Goal: Transaction & Acquisition: Purchase product/service

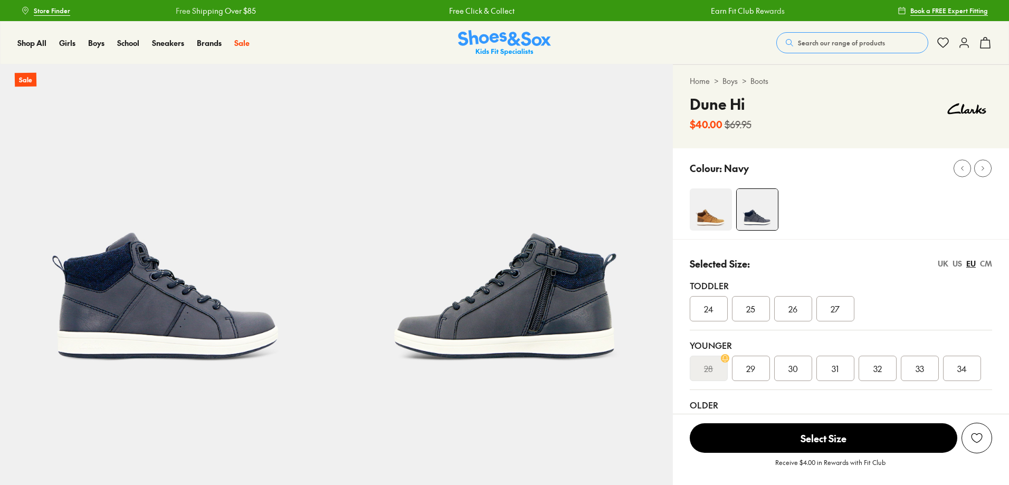
select select "*"
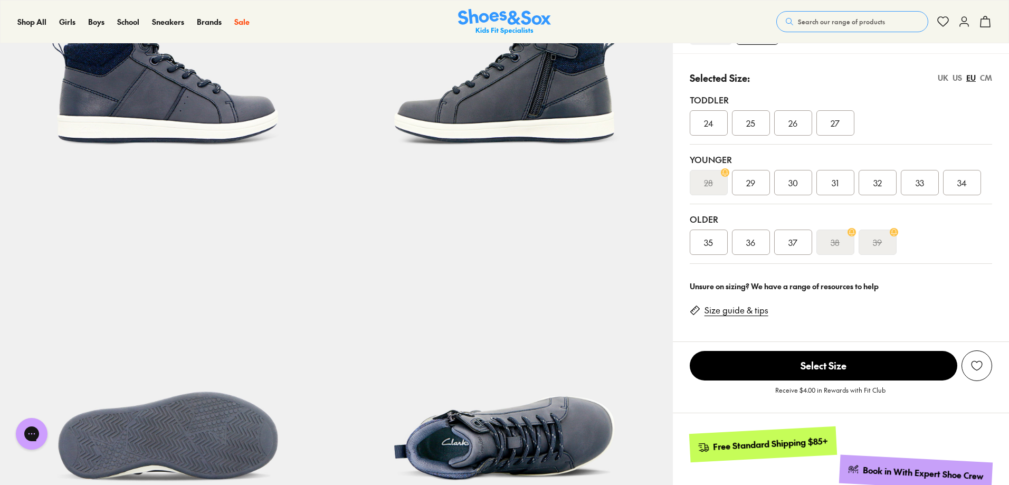
scroll to position [370, 0]
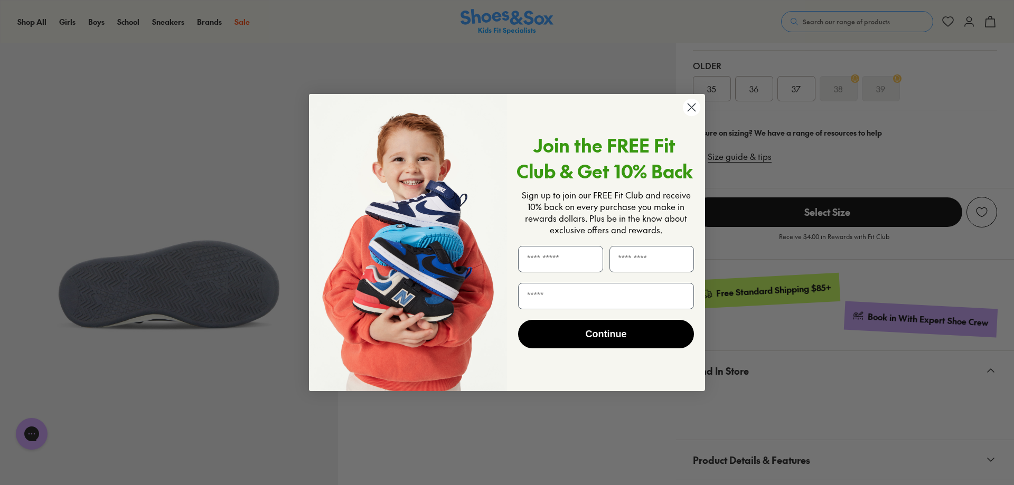
click at [689, 109] on circle "Close dialog" at bounding box center [691, 107] width 17 height 17
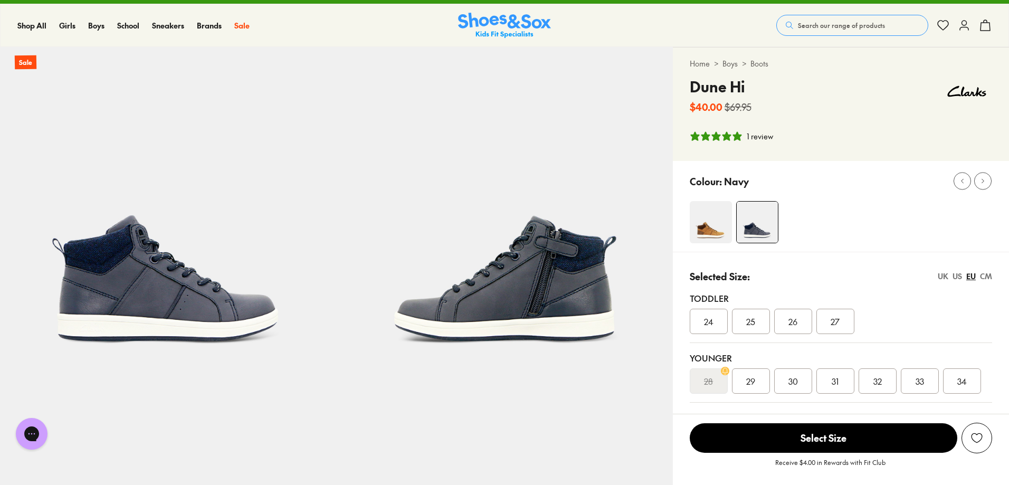
scroll to position [0, 0]
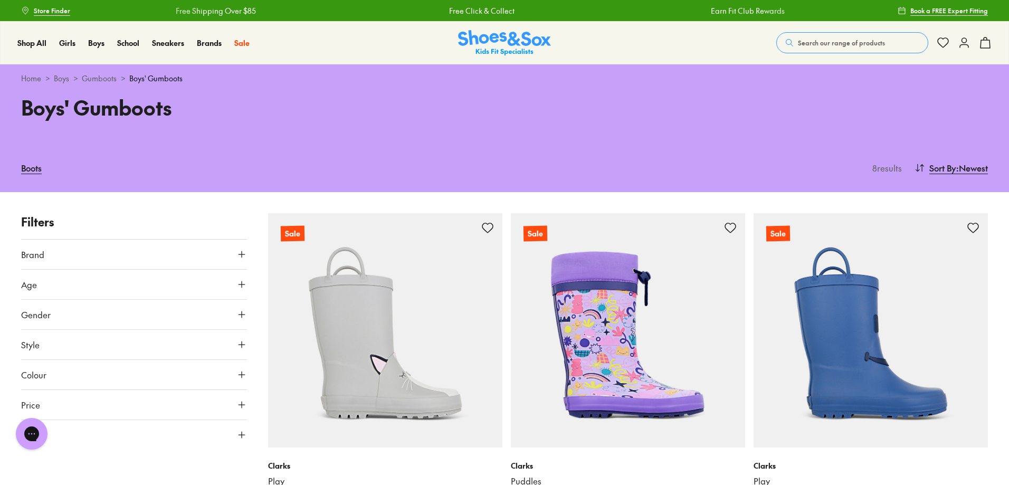
click at [93, 77] on link "Gumboots" at bounding box center [99, 78] width 35 height 11
click at [245, 285] on icon at bounding box center [241, 284] width 11 height 11
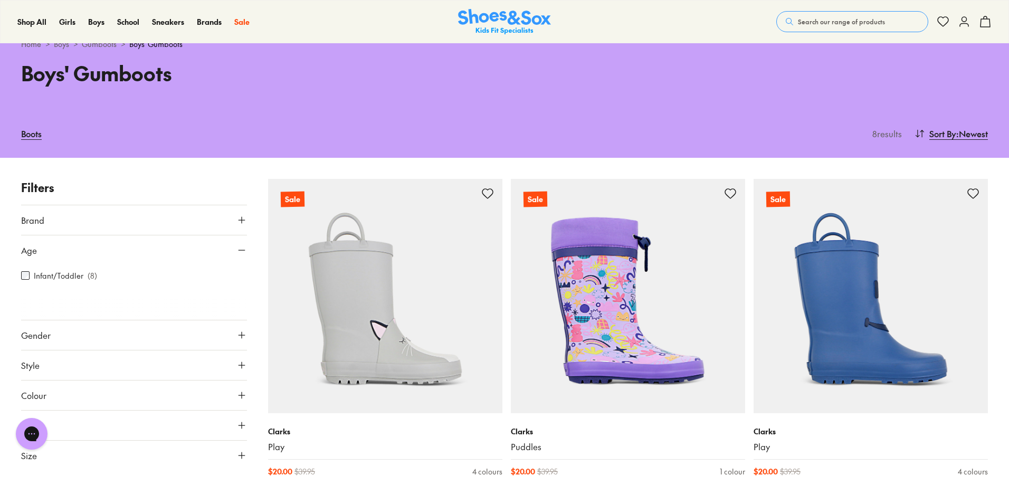
scroll to position [53, 0]
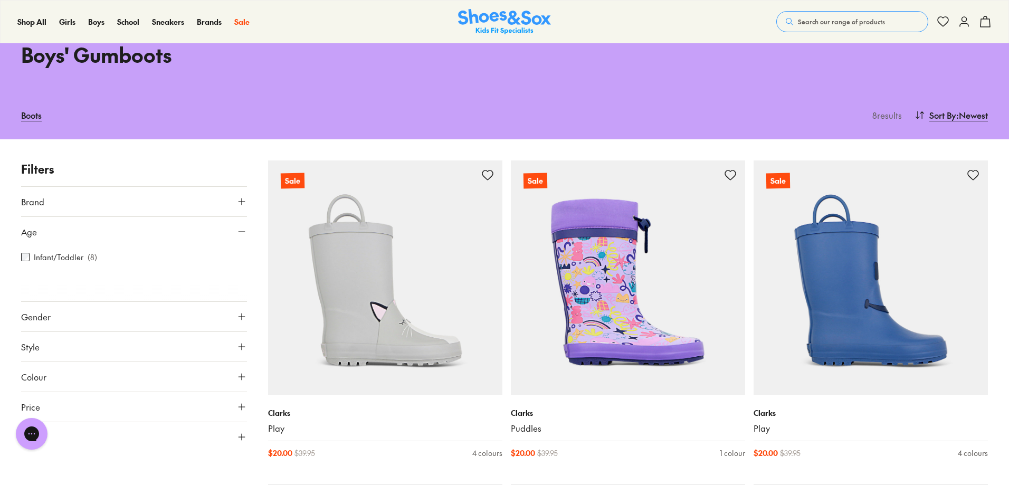
click at [238, 232] on icon at bounding box center [241, 231] width 11 height 11
